Goal: Transaction & Acquisition: Subscribe to service/newsletter

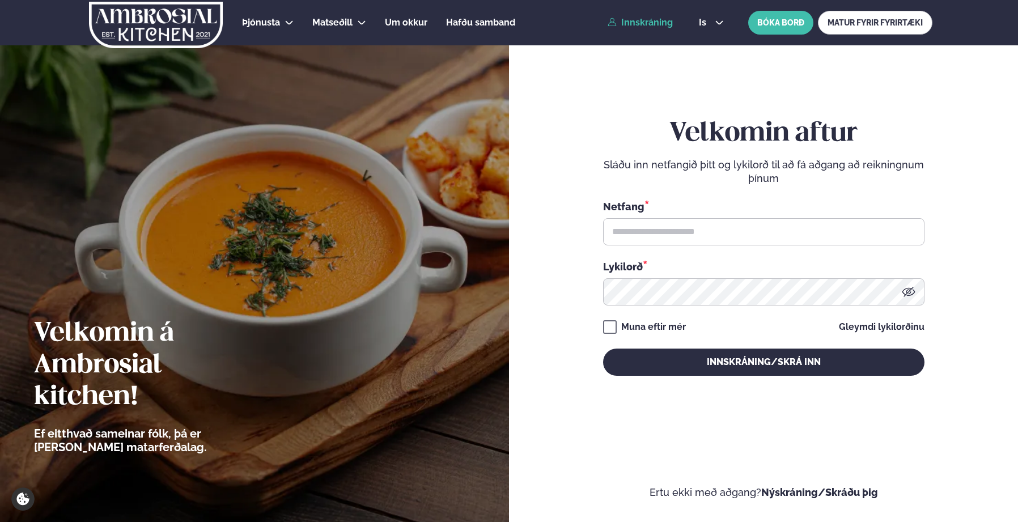
type input "**********"
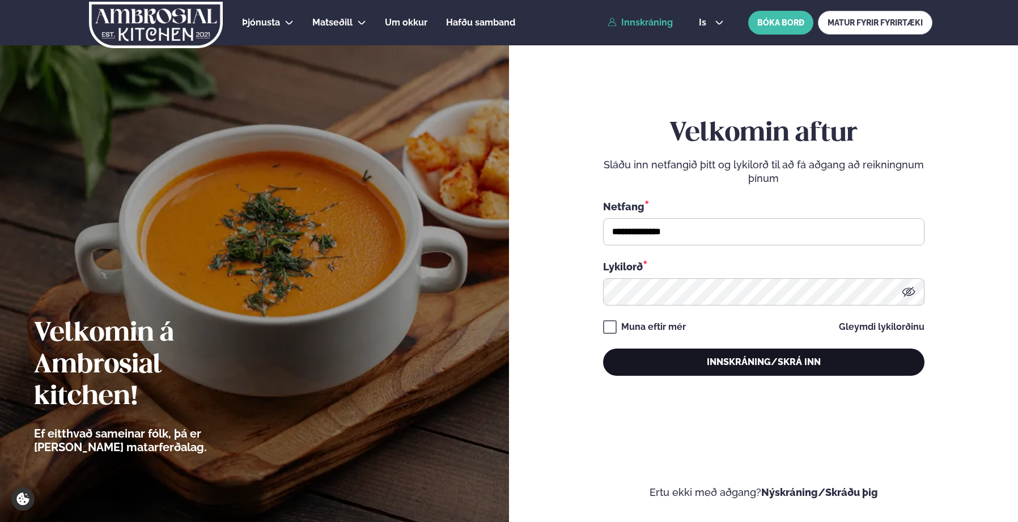
click at [771, 366] on button "Innskráning/Skrá inn" at bounding box center [763, 362] width 321 height 27
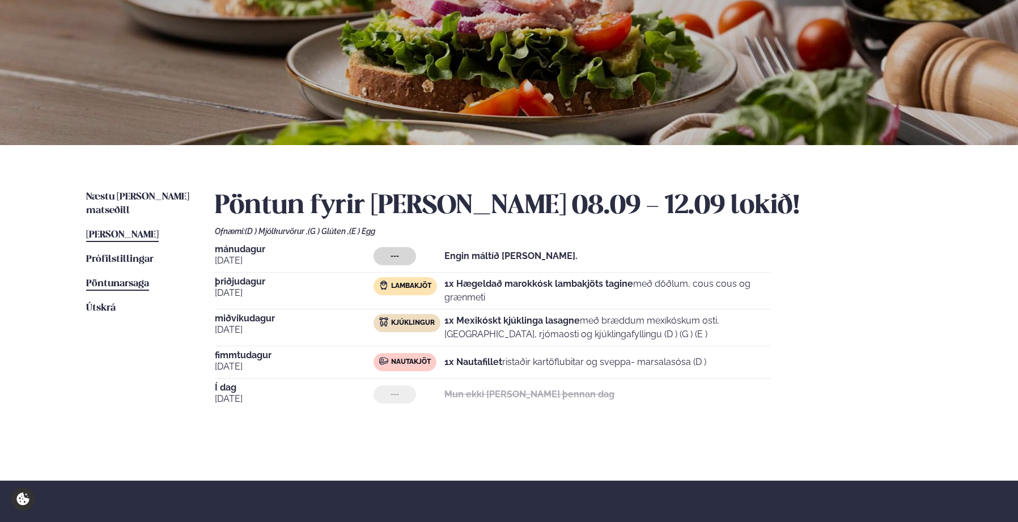
scroll to position [106, 0]
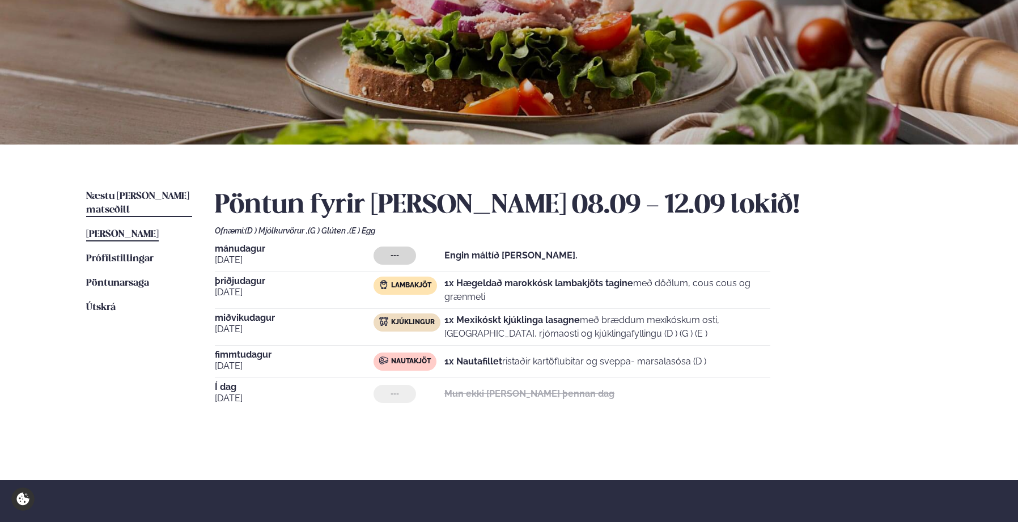
click at [118, 192] on span "Næstu [PERSON_NAME] matseðill" at bounding box center [137, 203] width 103 height 23
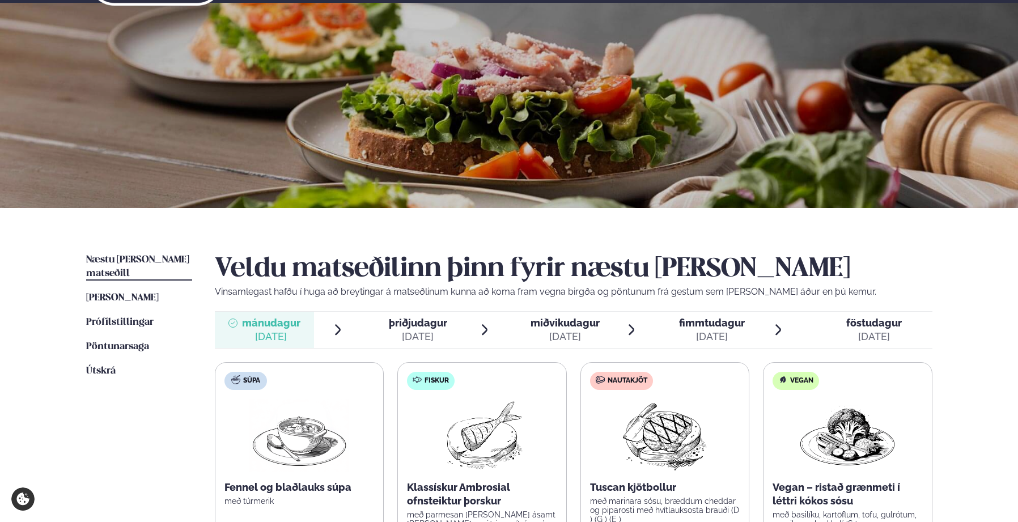
scroll to position [209, 0]
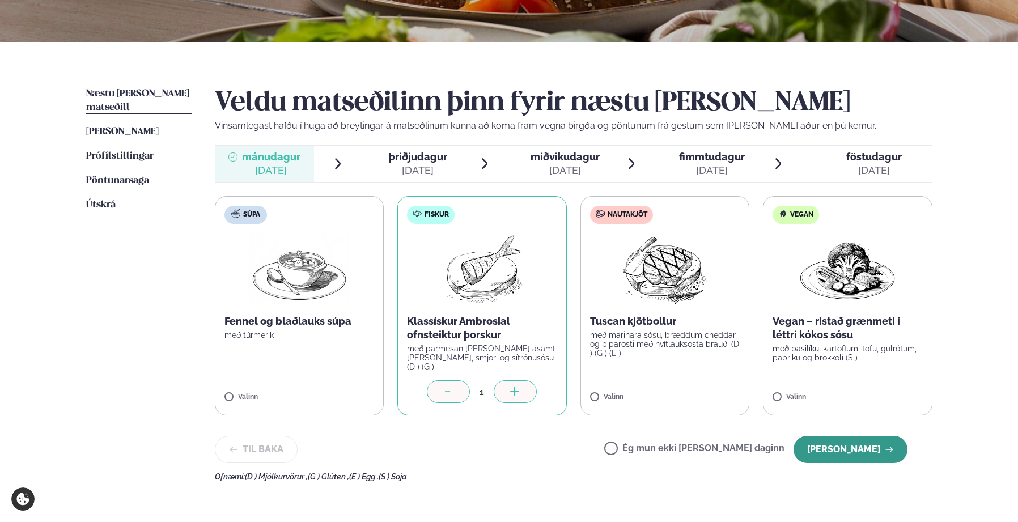
click at [854, 445] on button "[PERSON_NAME]" at bounding box center [850, 449] width 114 height 27
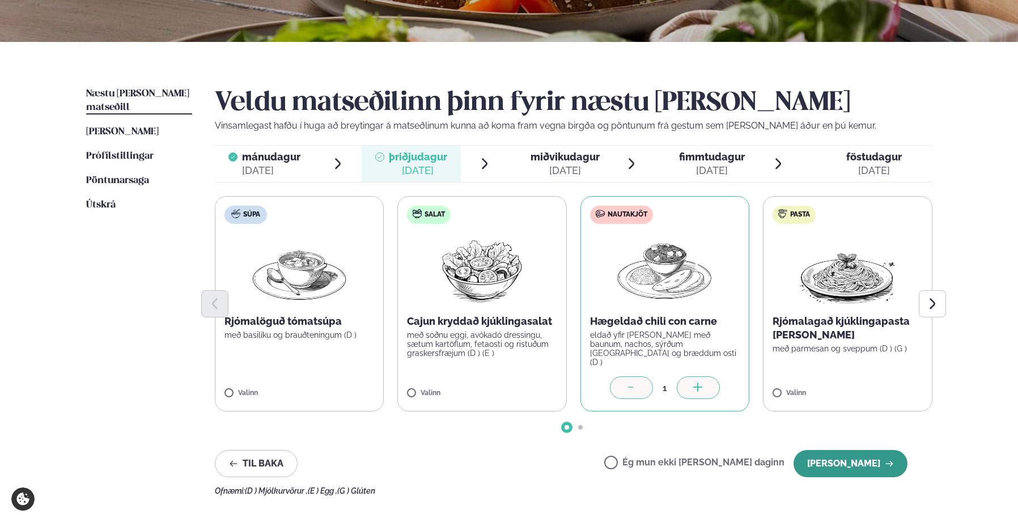
click at [849, 464] on button "[PERSON_NAME]" at bounding box center [850, 463] width 114 height 27
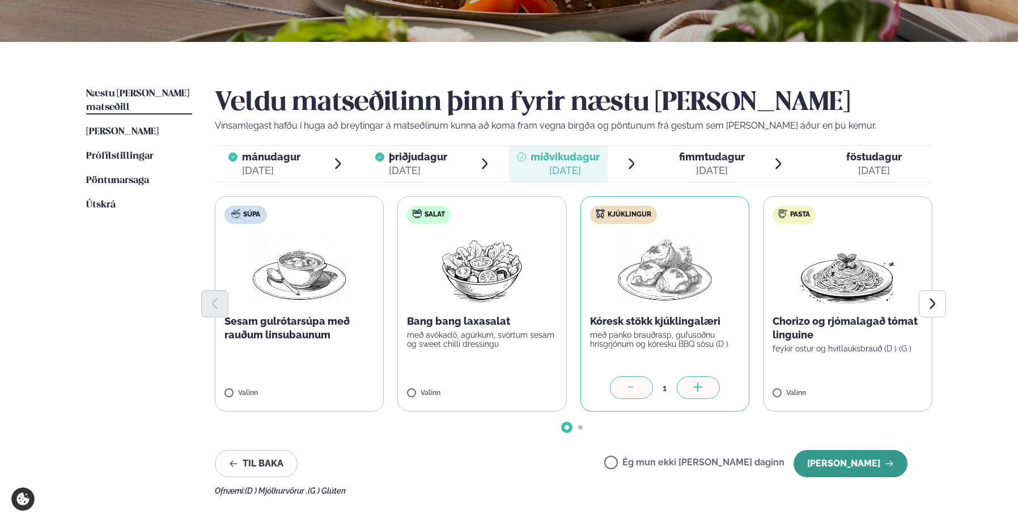
click at [856, 465] on button "[PERSON_NAME]" at bounding box center [850, 463] width 114 height 27
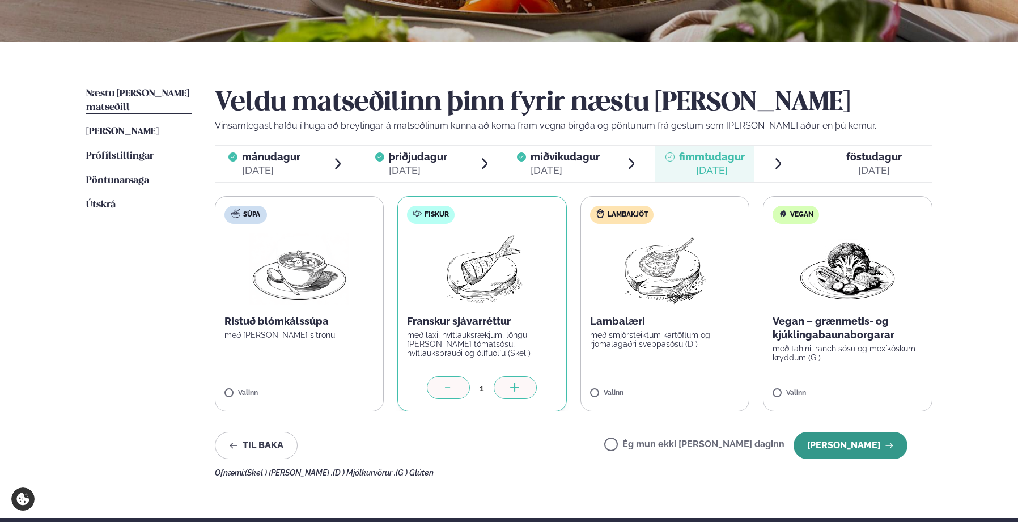
click at [840, 445] on button "[PERSON_NAME]" at bounding box center [850, 445] width 114 height 27
